Goal: Task Accomplishment & Management: Complete application form

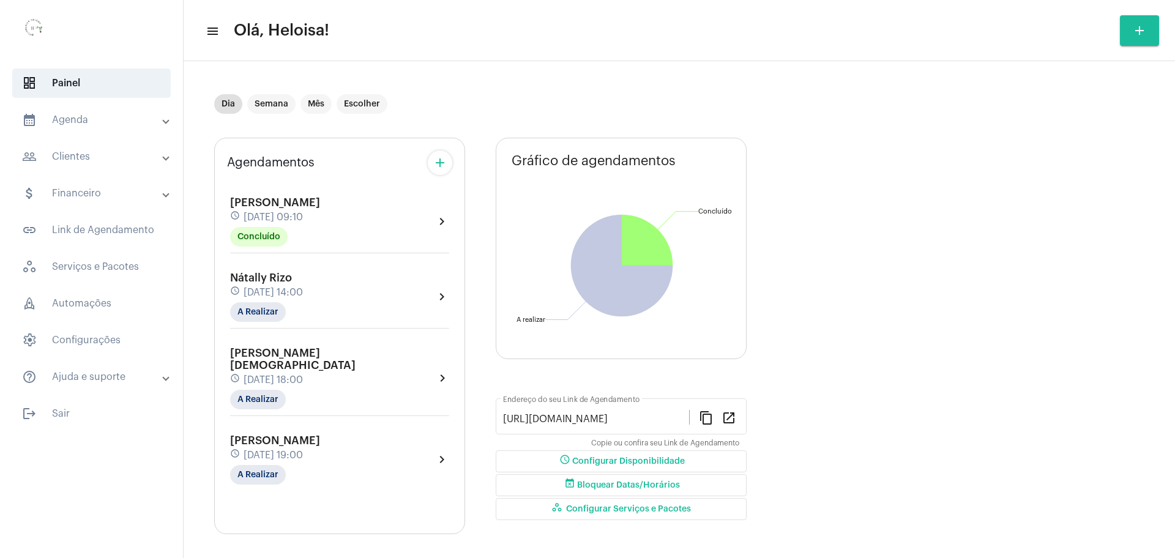
click at [77, 164] on mat-expansion-panel-header "people_outline Clientes" at bounding box center [95, 156] width 176 height 29
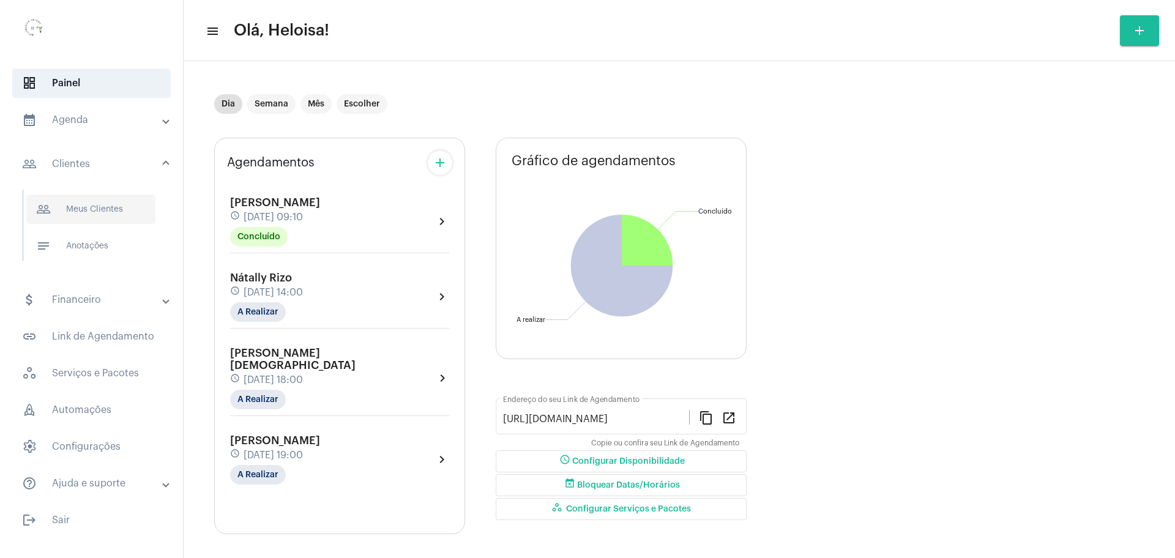
click at [95, 218] on span "people_outline Meus Clientes" at bounding box center [90, 209] width 129 height 29
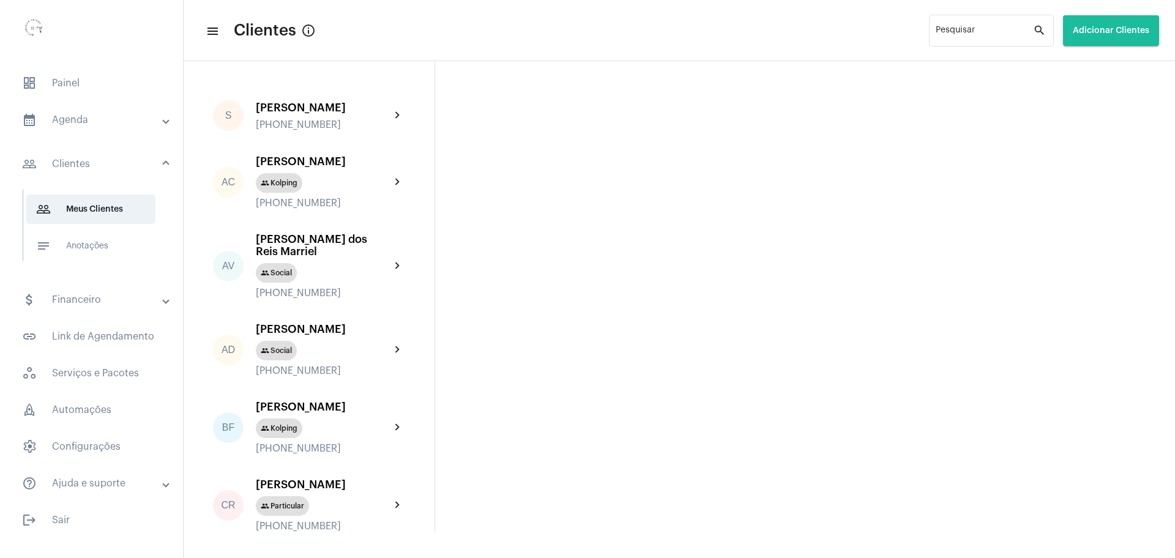
click at [1098, 28] on span "Adicionar Clientes" at bounding box center [1111, 30] width 77 height 9
click at [1110, 70] on span "add Novo Cliente" at bounding box center [1109, 64] width 71 height 22
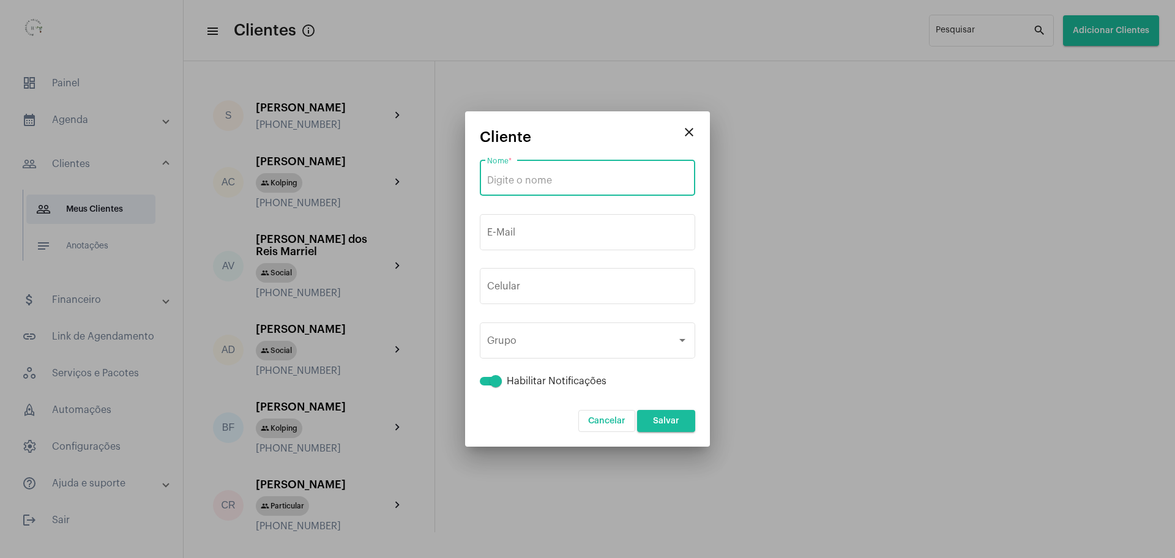
click at [593, 180] on input "Nome *" at bounding box center [587, 180] width 201 height 11
paste input "Suelen"
type input "Suelen"
click at [549, 292] on input "tel" at bounding box center [587, 288] width 201 height 11
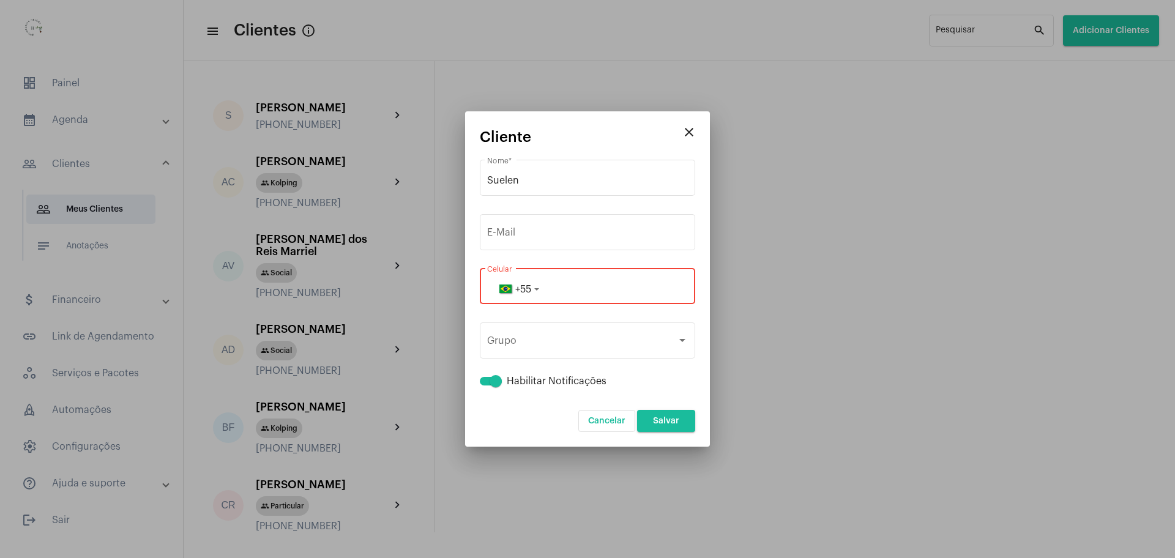
paste input "11968368022"
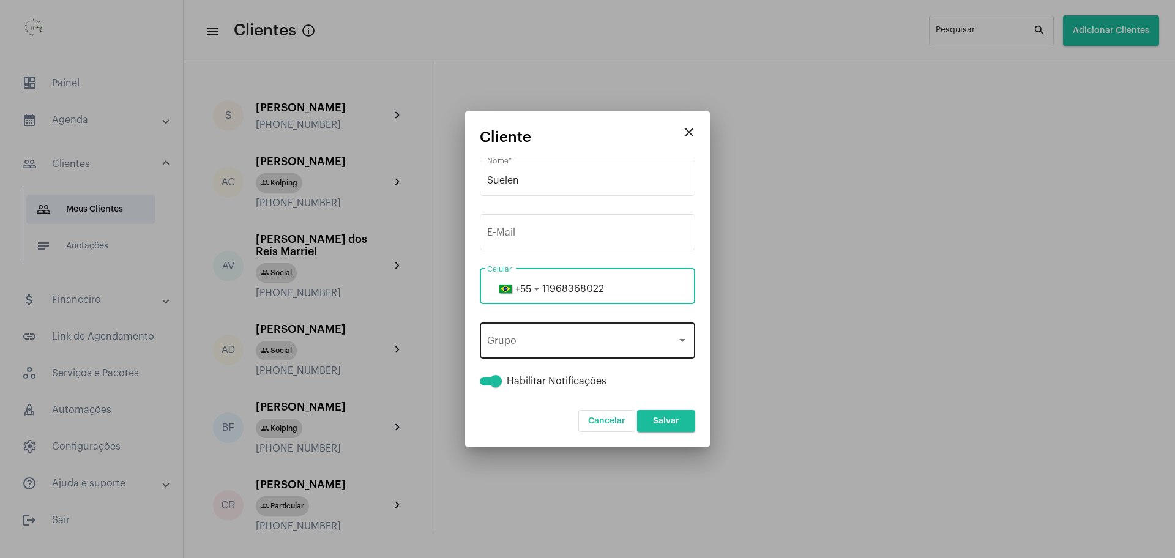
type input "11968368022"
click at [553, 339] on div "Grupo" at bounding box center [582, 343] width 190 height 11
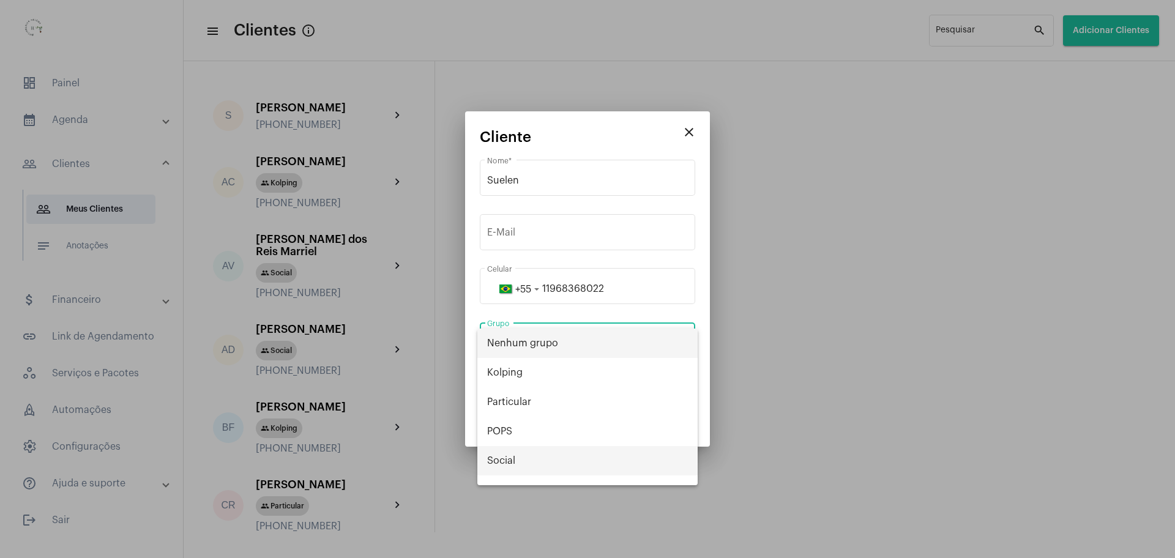
click at [506, 460] on span "Social" at bounding box center [587, 460] width 201 height 29
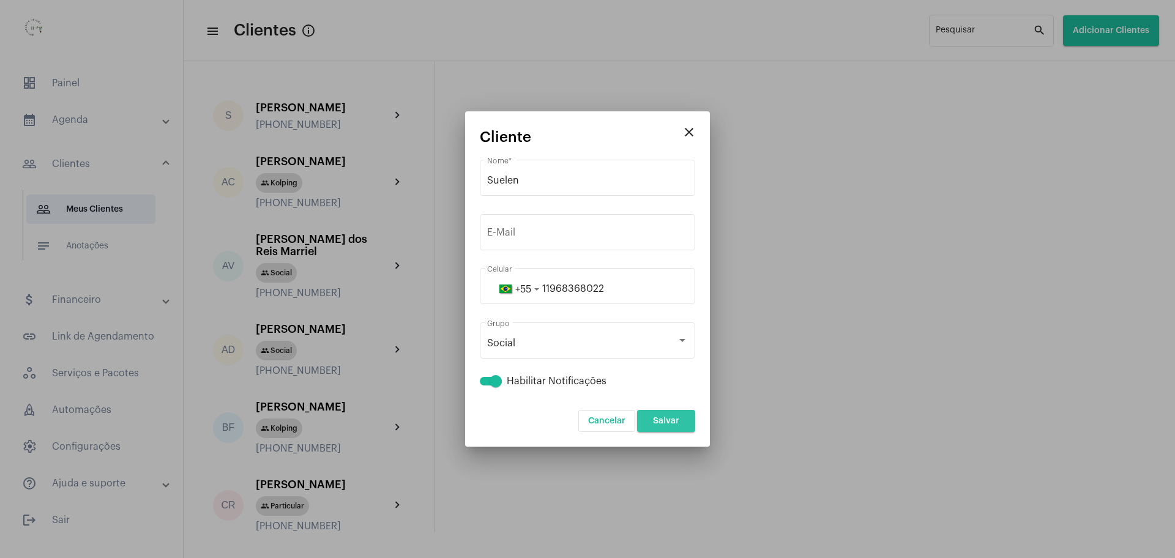
click at [673, 423] on span "Salvar" at bounding box center [666, 421] width 26 height 9
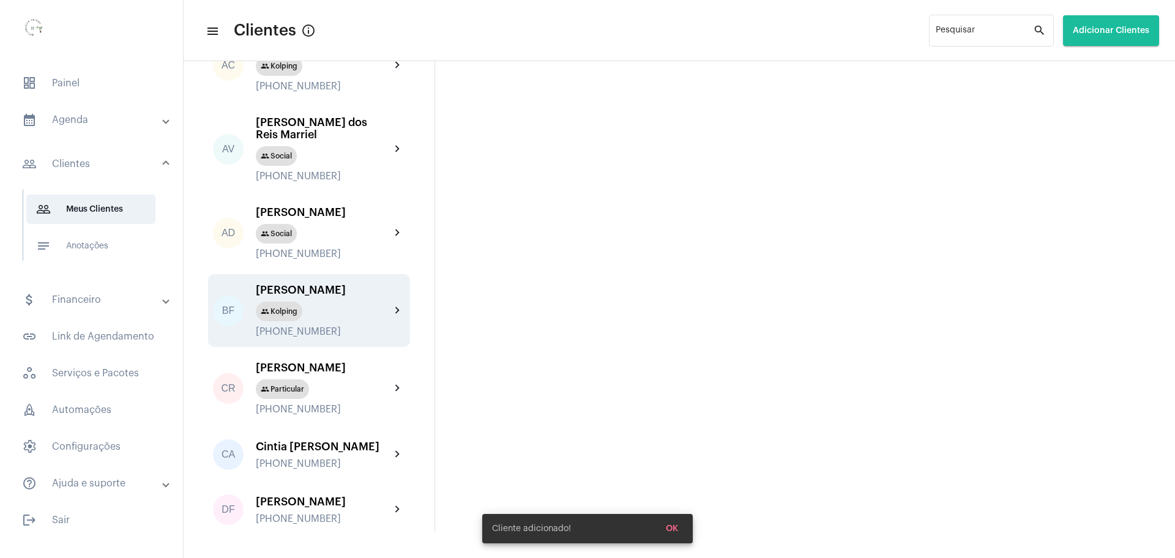
scroll to position [383, 0]
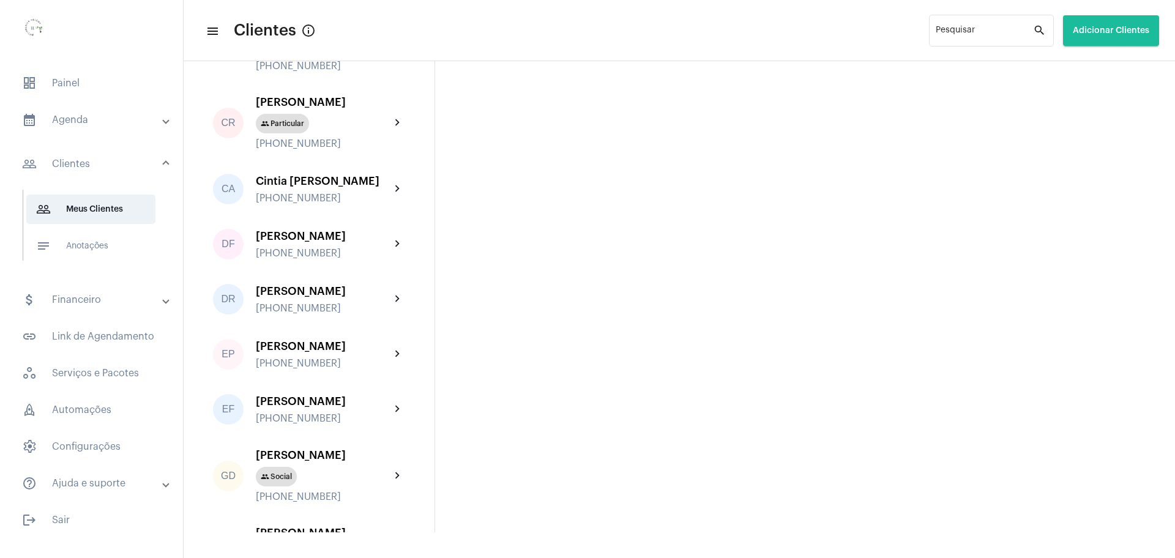
click at [61, 117] on mat-panel-title "calendar_month_outlined Agenda" at bounding box center [92, 120] width 141 height 15
click at [58, 75] on span "dashboard Painel" at bounding box center [91, 83] width 159 height 29
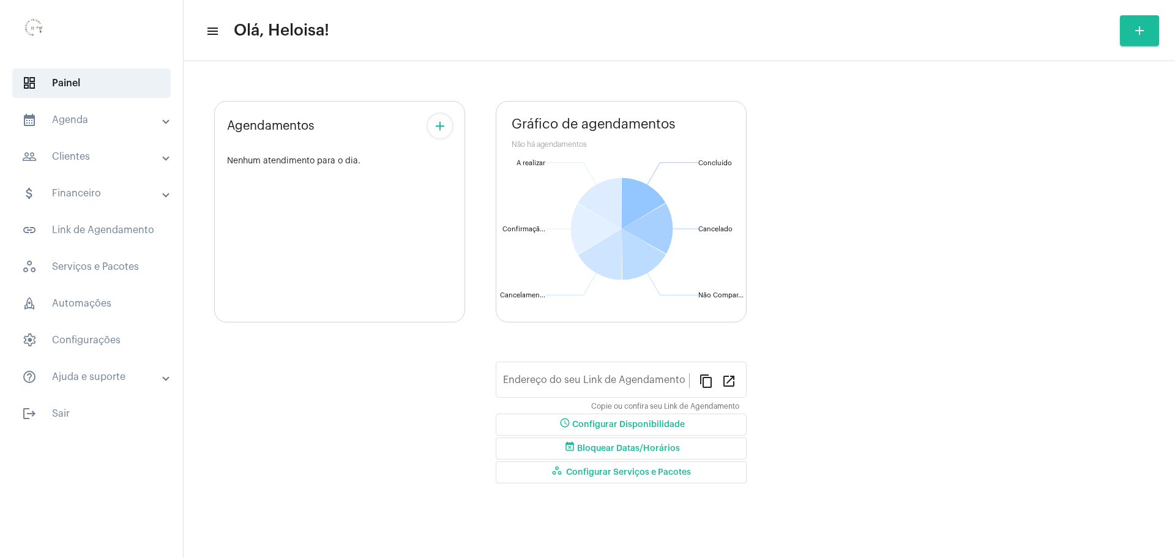
type input "[URL][DOMAIN_NAME]"
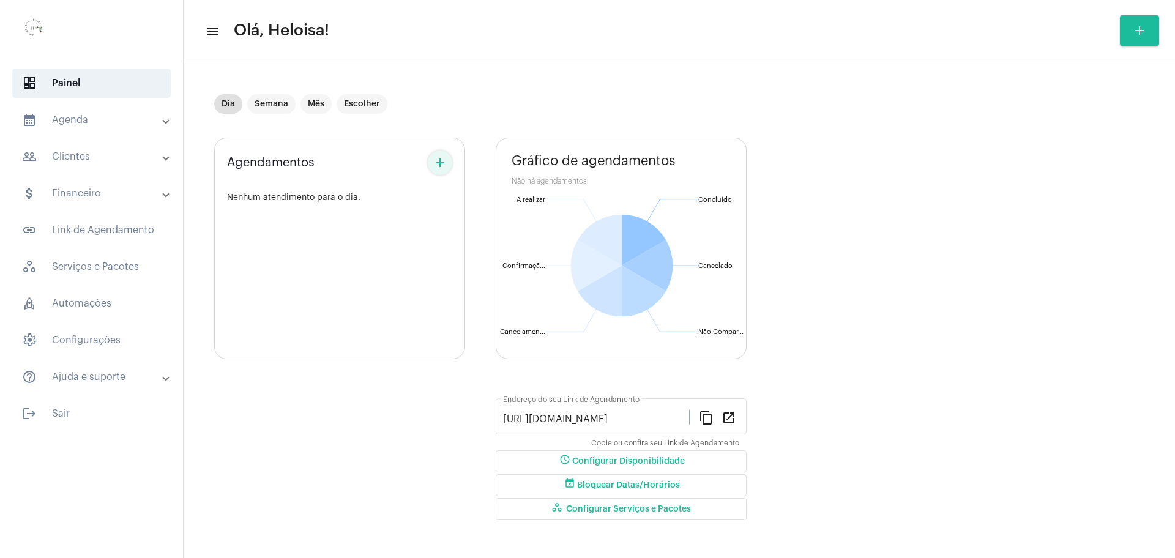
click at [441, 170] on mat-icon "add" at bounding box center [440, 162] width 15 height 15
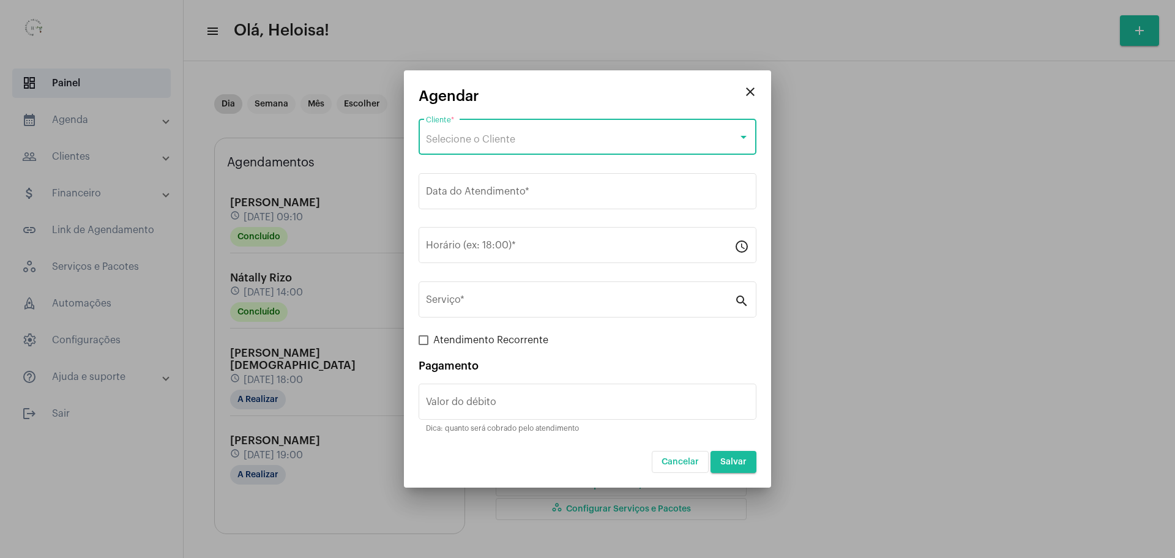
click at [540, 140] on div "Selecione o Cliente" at bounding box center [582, 139] width 312 height 11
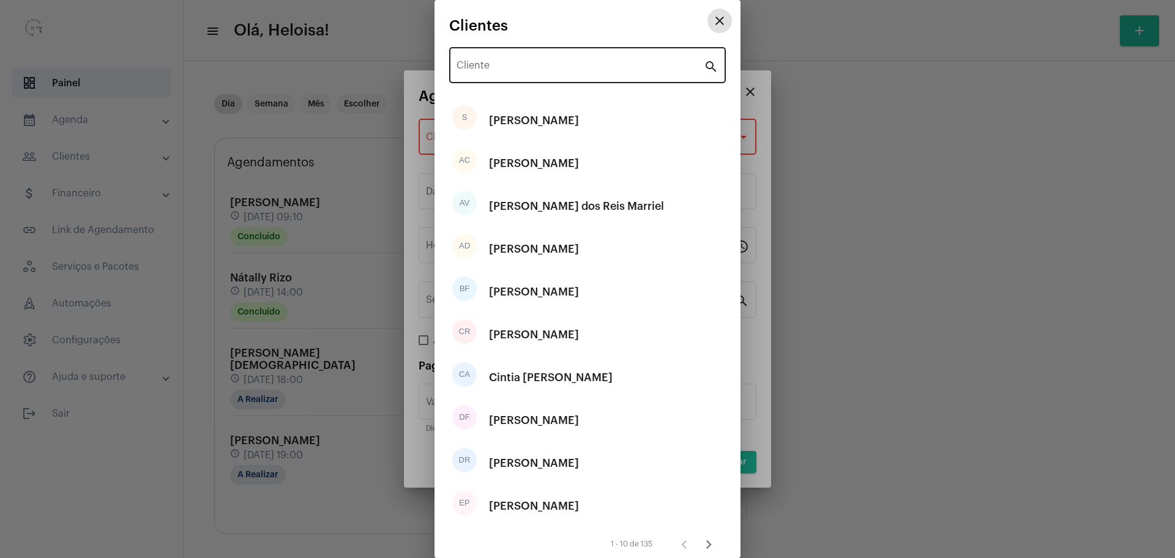
click at [539, 79] on div "Cliente" at bounding box center [580, 64] width 247 height 39
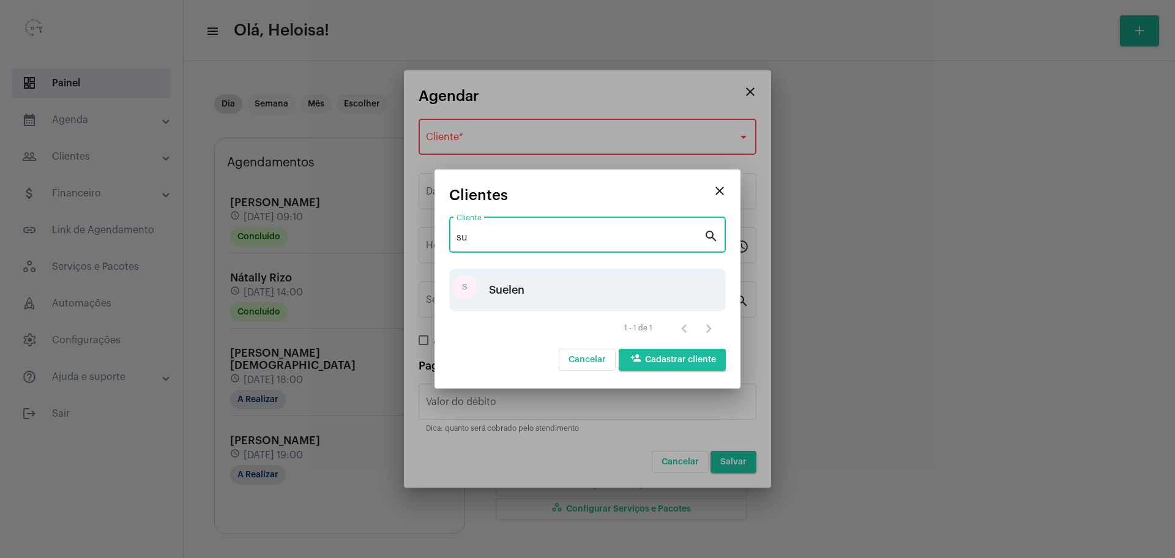
type input "su"
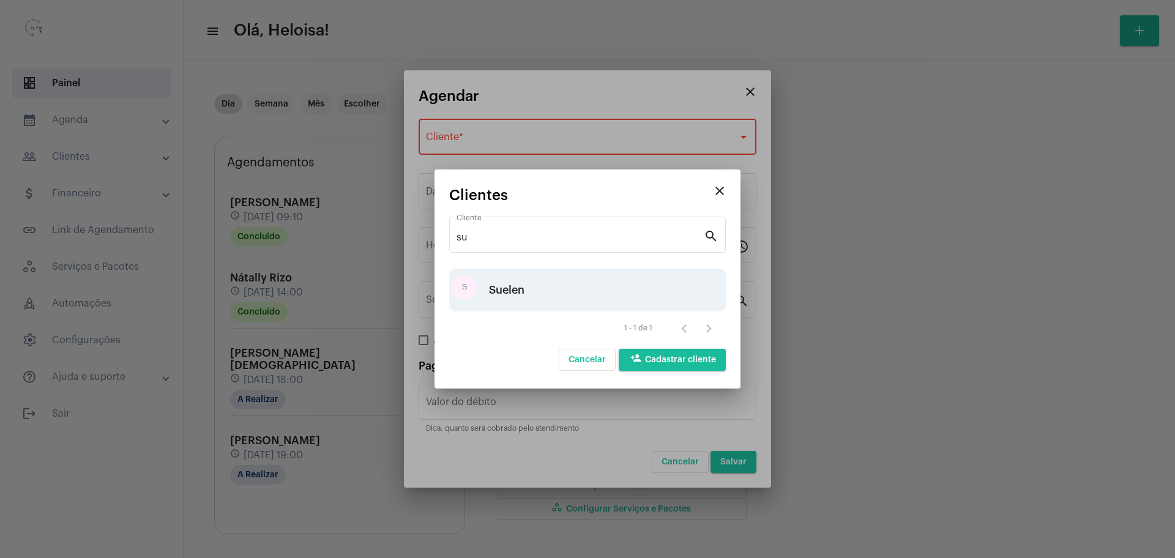
click at [540, 288] on div "S Suelen" at bounding box center [587, 290] width 277 height 43
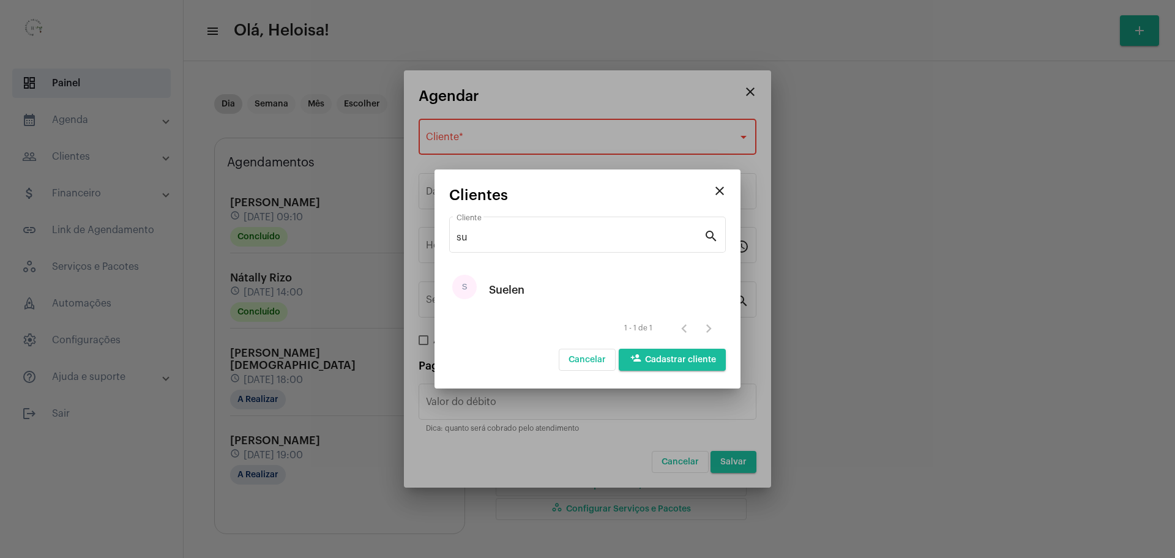
type input "R$"
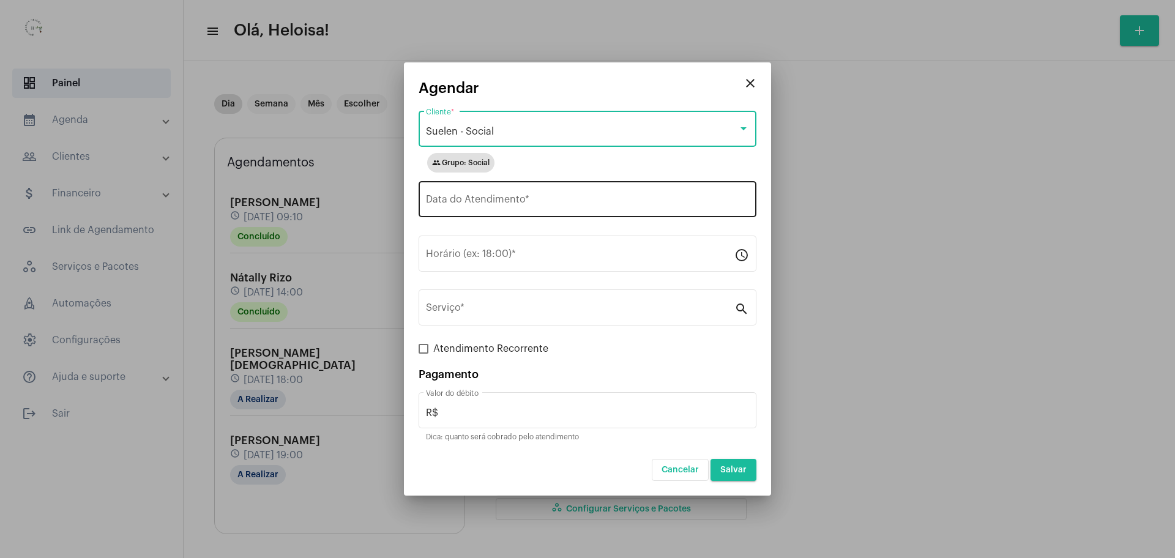
click at [477, 206] on input "Data do Atendimento *" at bounding box center [587, 201] width 323 height 11
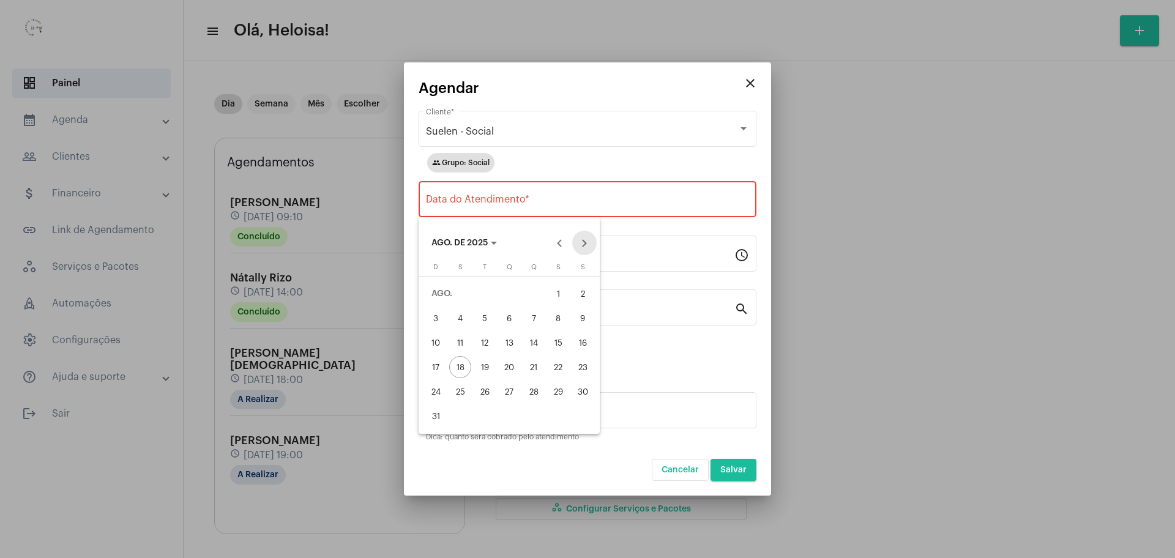
click at [580, 239] on button "Next month" at bounding box center [584, 243] width 24 height 24
click at [456, 316] on div "1" at bounding box center [460, 318] width 22 height 22
type input "[DATE]"
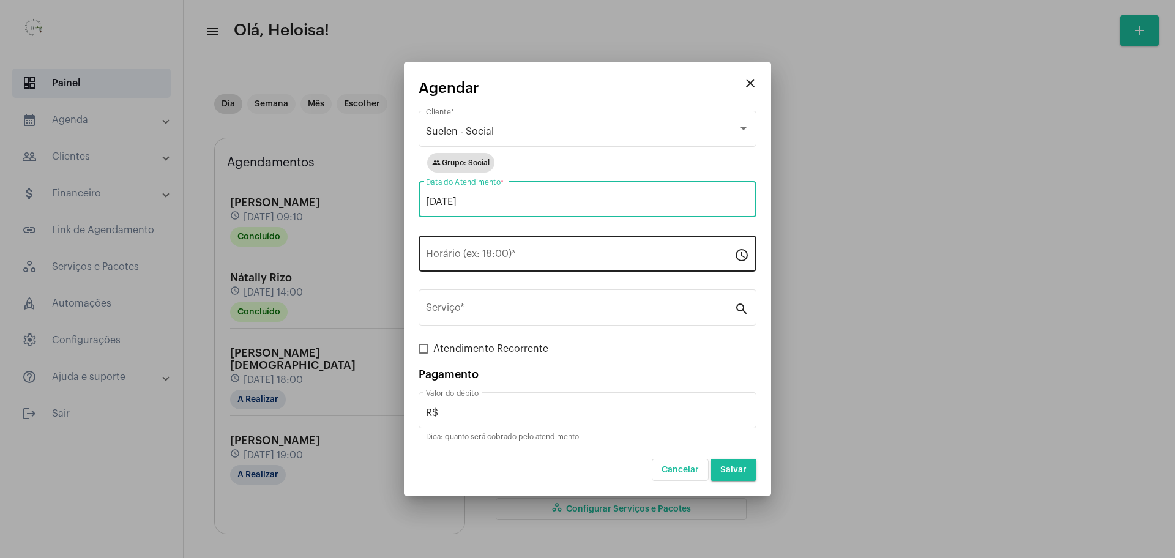
click at [462, 249] on div "Horário (ex: 18:00) *" at bounding box center [580, 252] width 309 height 39
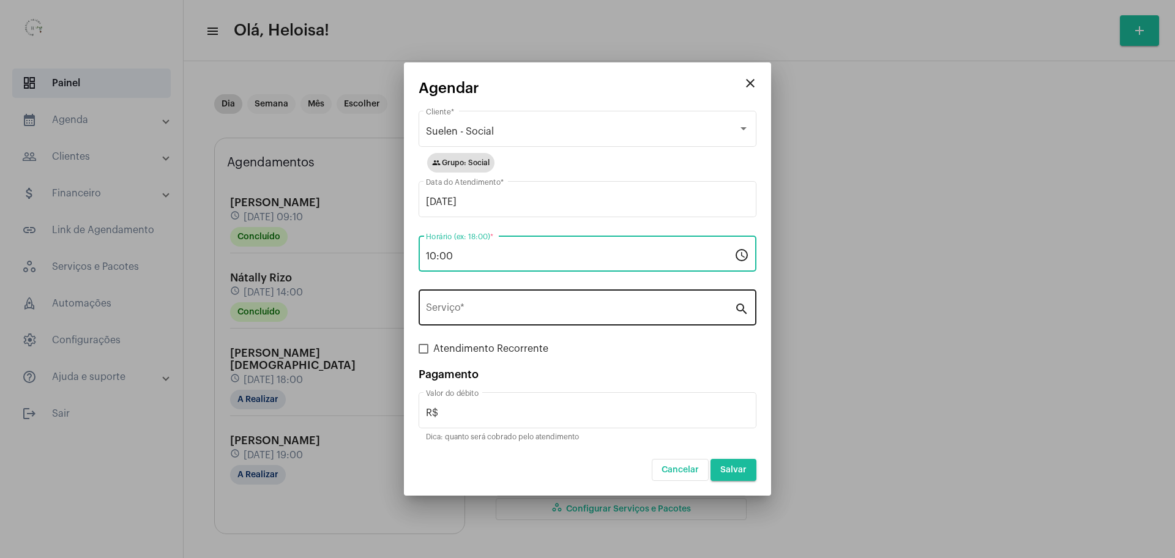
type input "10:00"
click at [511, 312] on input "Serviço *" at bounding box center [580, 310] width 309 height 11
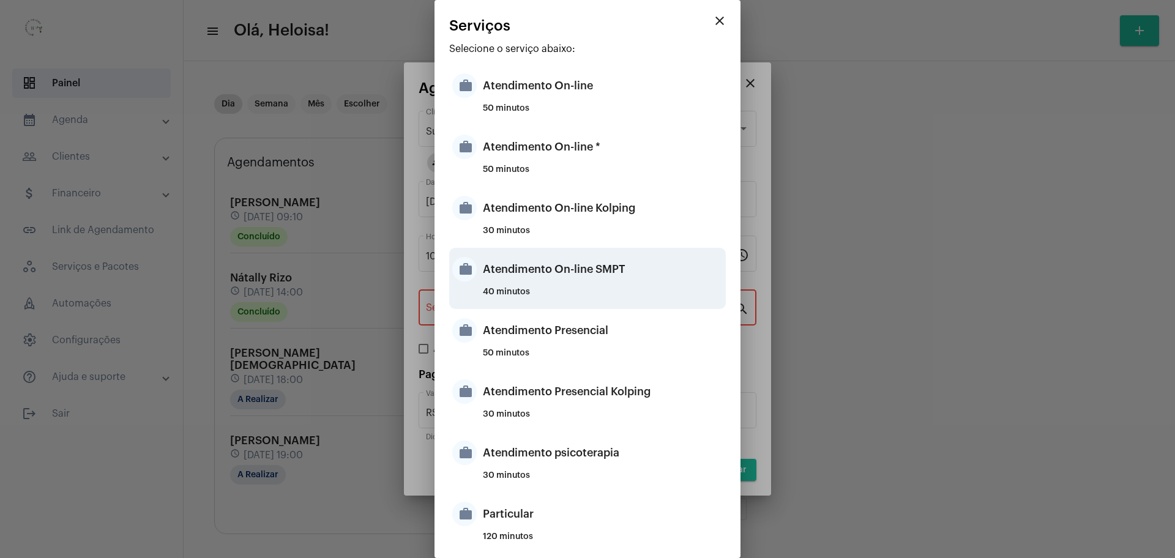
click at [573, 273] on div "Atendimento On-line SMPT" at bounding box center [603, 269] width 240 height 37
type input "Atendimento On-line SMPT"
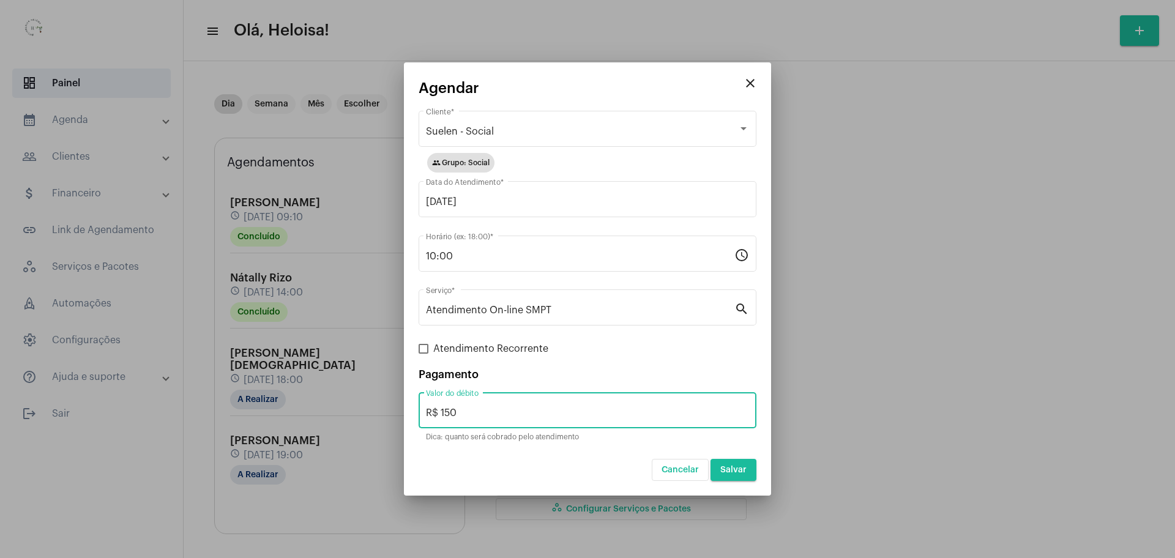
drag, startPoint x: 472, startPoint y: 415, endPoint x: 440, endPoint y: 416, distance: 31.8
click at [440, 416] on input "R$ 150" at bounding box center [587, 413] width 323 height 11
type input "R$ 80"
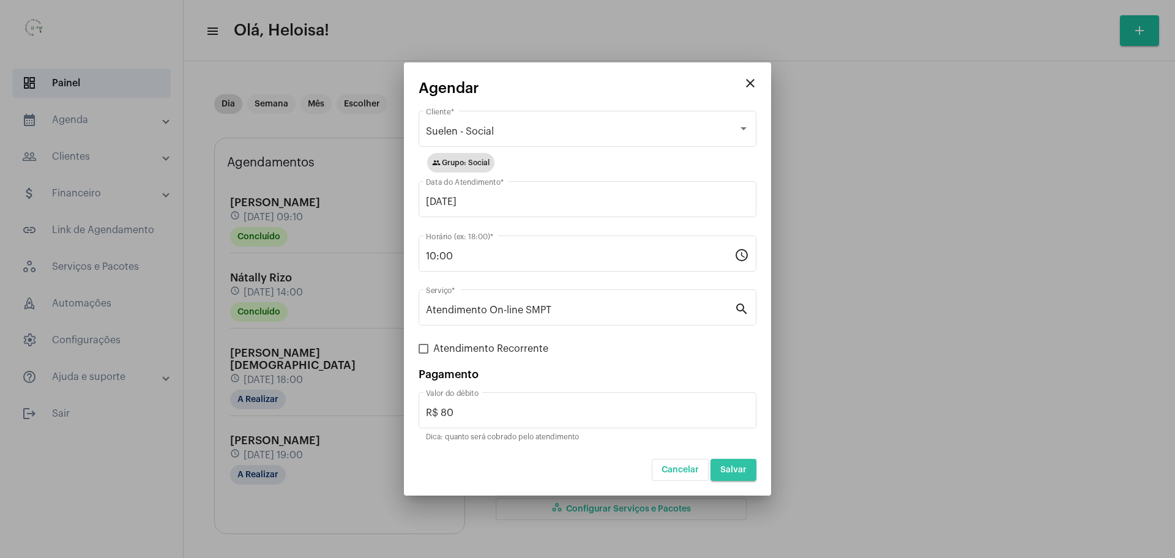
click at [739, 469] on span "Salvar" at bounding box center [733, 470] width 26 height 9
